Goal: Transaction & Acquisition: Purchase product/service

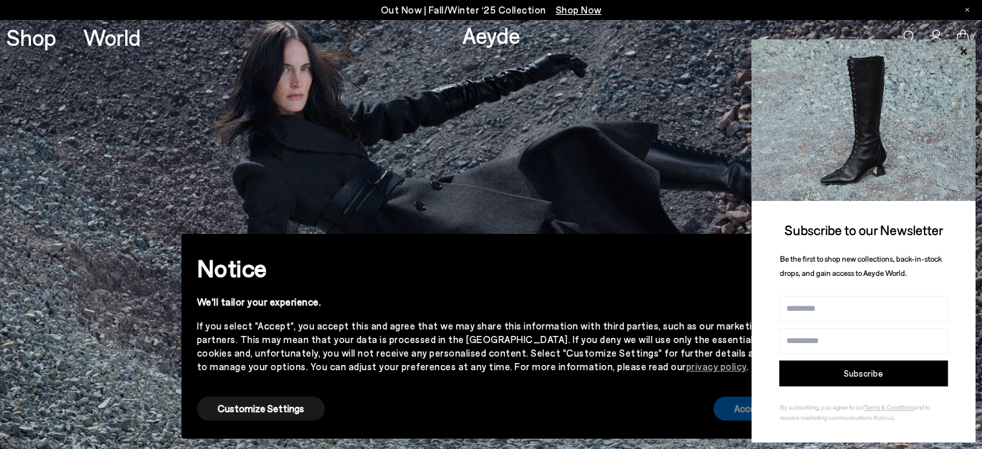
click at [730, 412] on button "Accept" at bounding box center [750, 408] width 72 height 24
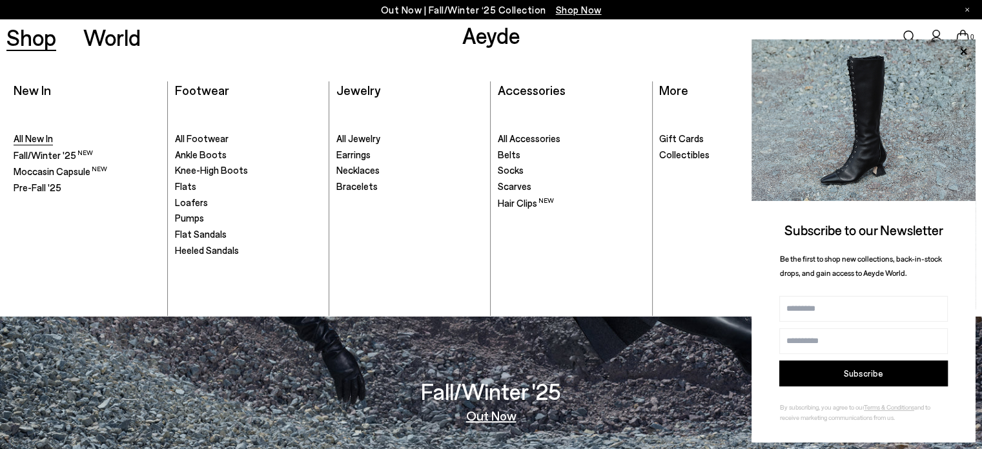
click at [38, 138] on span "All New In" at bounding box center [33, 138] width 39 height 12
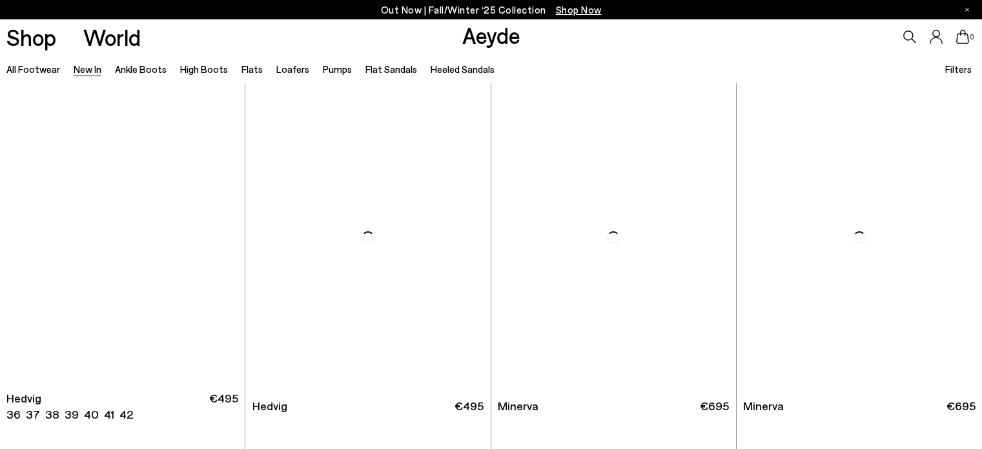
scroll to position [65, 0]
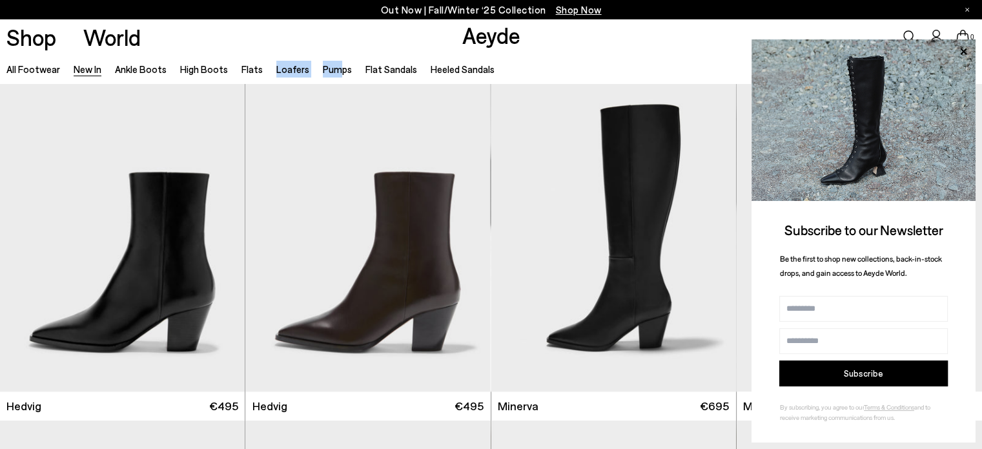
drag, startPoint x: 287, startPoint y: 77, endPoint x: 330, endPoint y: 77, distance: 43.3
click at [330, 77] on ul "All Footwear New In Ankle Boots High Boots Flats Loafers Pumps Flat Sandals Hee…" at bounding box center [257, 68] width 502 height 29
click at [338, 26] on div "Shop World Aeyde 0" at bounding box center [491, 36] width 982 height 35
click at [382, 64] on link "Flat Sandals" at bounding box center [391, 69] width 52 height 12
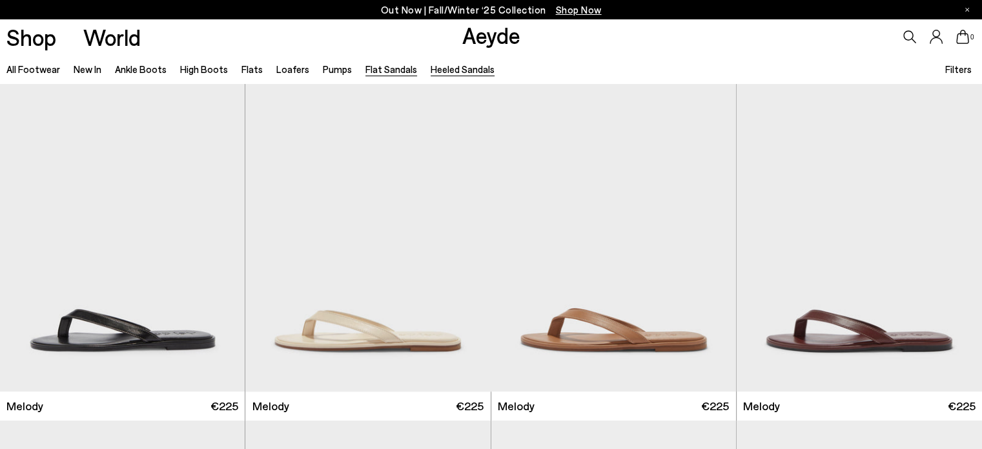
click at [449, 64] on link "Heeled Sandals" at bounding box center [463, 69] width 64 height 12
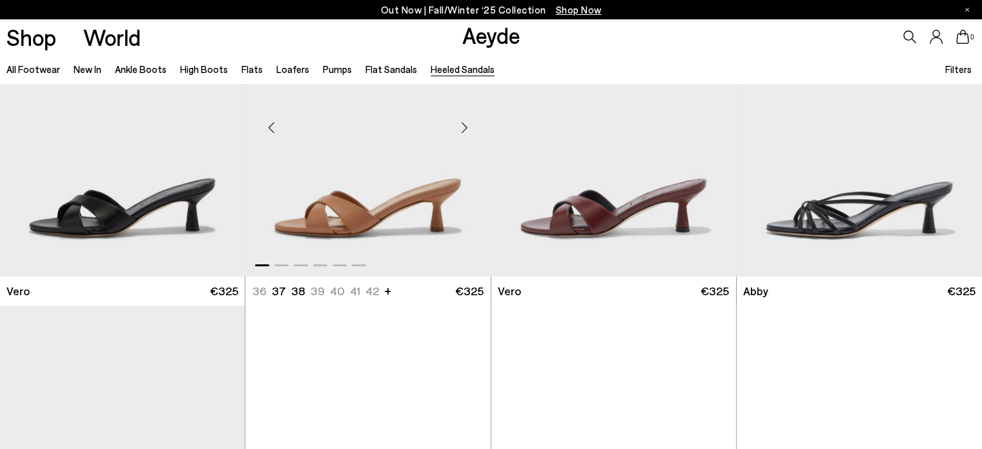
scroll to position [517, 0]
